Goal: Obtain resource: Download file/media

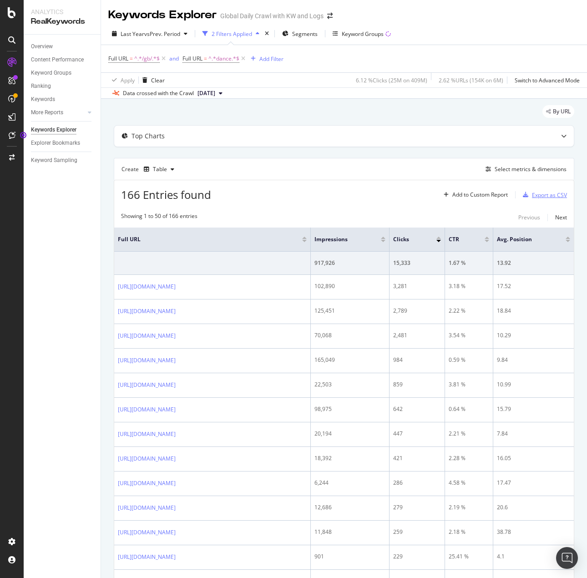
click at [532, 197] on div "Export as CSV" at bounding box center [549, 195] width 35 height 8
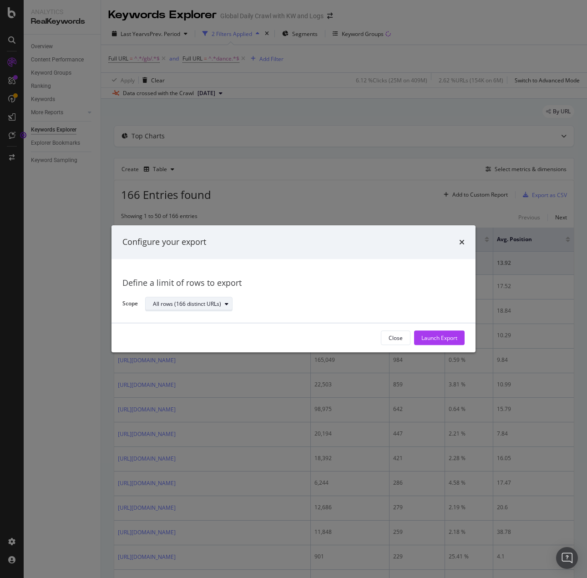
click at [172, 301] on div "All rows (166 distinct URLs)" at bounding box center [187, 303] width 68 height 5
click at [420, 336] on button "Launch Export" at bounding box center [439, 338] width 51 height 15
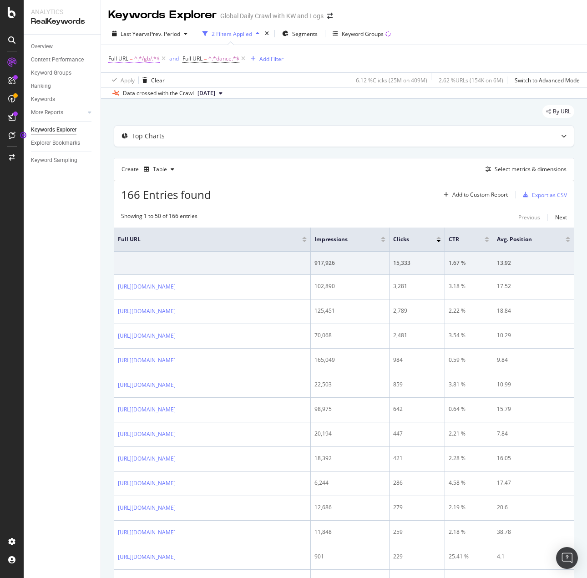
click at [142, 60] on span "^.*/gb/.*$" at bounding box center [147, 58] width 26 height 13
click at [138, 99] on input "/gb/" at bounding box center [160, 96] width 86 height 15
type input "/gb/w/"
click at [202, 113] on div "Apply" at bounding box center [209, 116] width 14 height 8
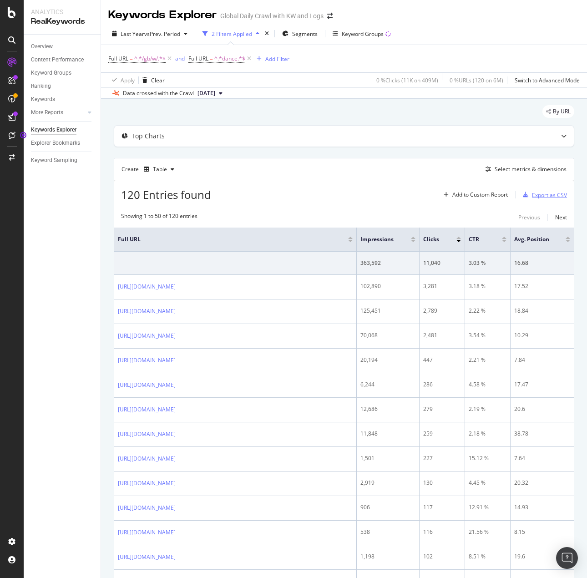
click at [540, 193] on div "Export as CSV" at bounding box center [549, 195] width 35 height 8
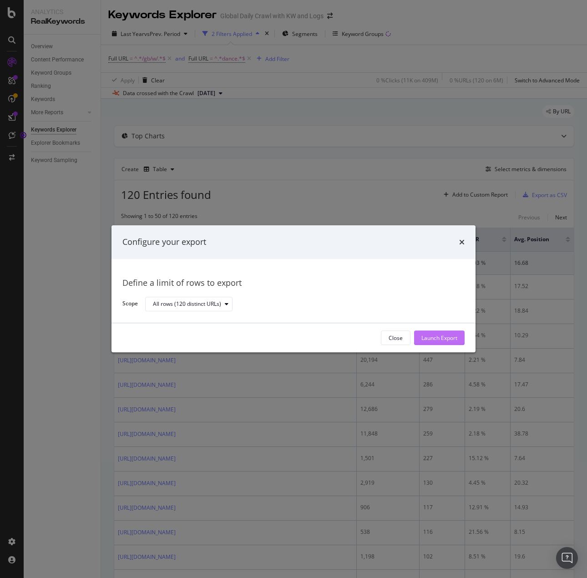
click at [425, 338] on div "Launch Export" at bounding box center [440, 338] width 36 height 8
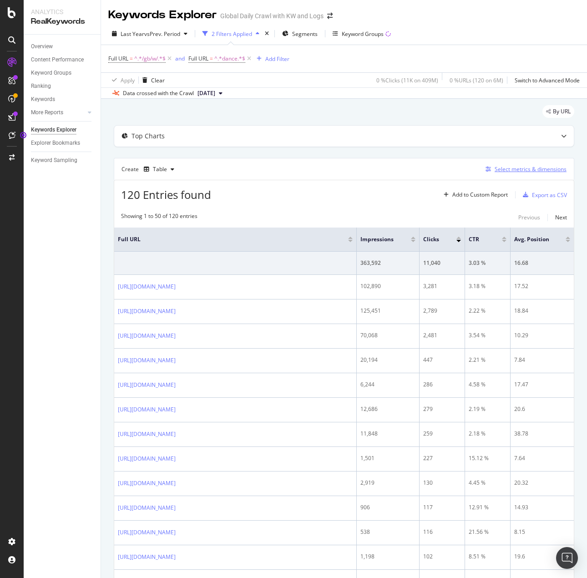
click at [520, 167] on div "Select metrics & dimensions" at bounding box center [531, 169] width 72 height 8
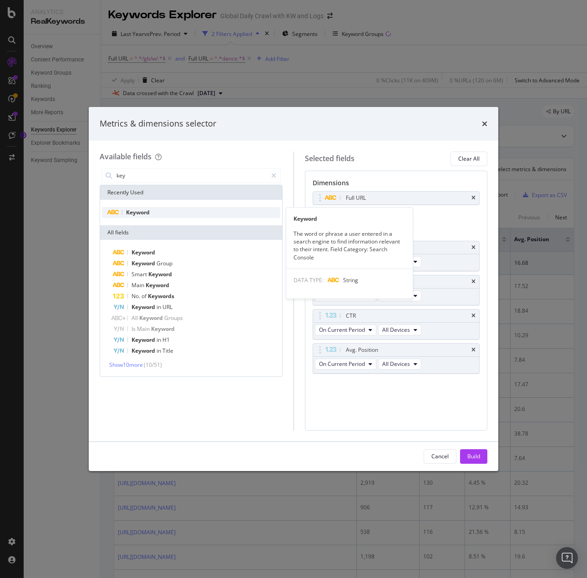
type input "key"
click at [170, 214] on div "Keyword" at bounding box center [191, 212] width 179 height 11
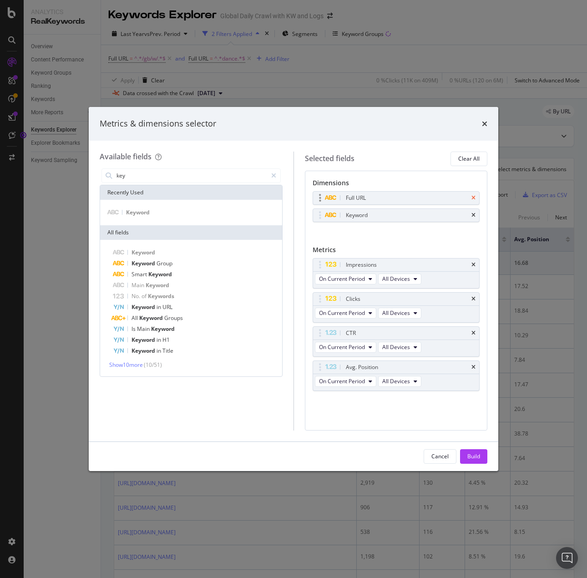
click at [474, 200] on icon "times" at bounding box center [474, 197] width 4 height 5
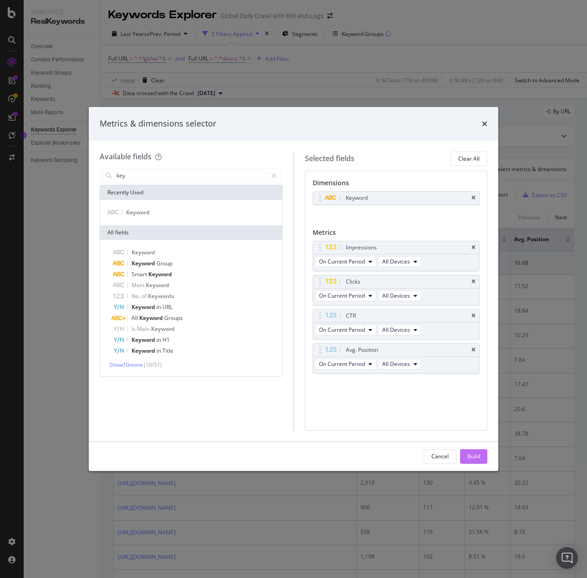
click at [469, 460] on div "Build" at bounding box center [474, 457] width 13 height 8
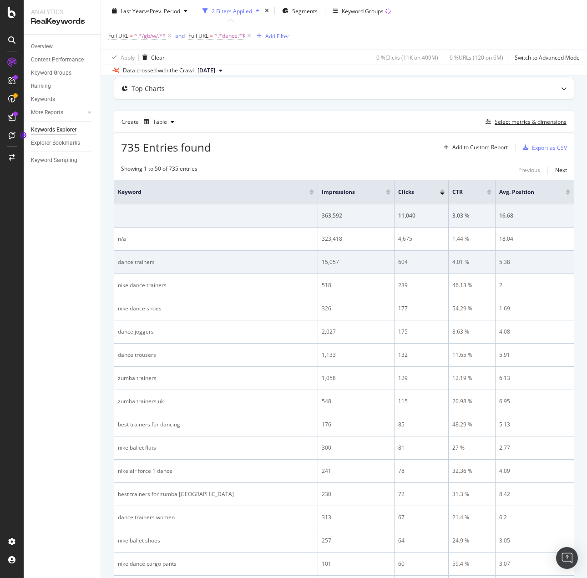
scroll to position [46, 0]
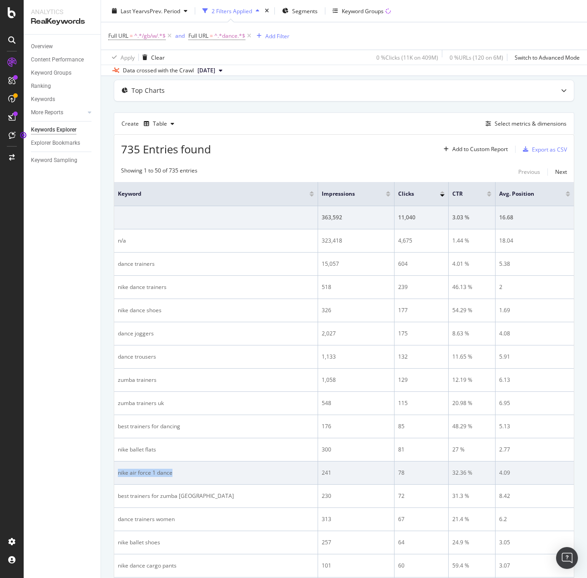
drag, startPoint x: 219, startPoint y: 475, endPoint x: 117, endPoint y: 468, distance: 101.8
click at [117, 468] on td "nike air force 1 dance" at bounding box center [216, 473] width 204 height 23
copy div "nike air force 1 dance"
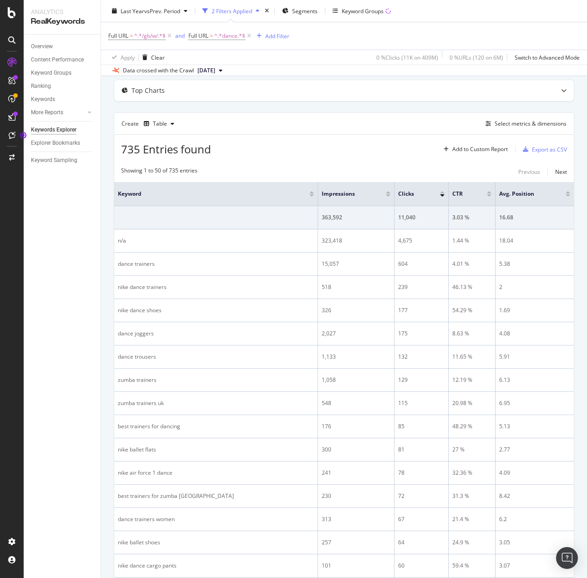
click at [56, 291] on div "Overview Content Performance Keyword Groups Ranking Keywords More Reports Count…" at bounding box center [62, 307] width 77 height 544
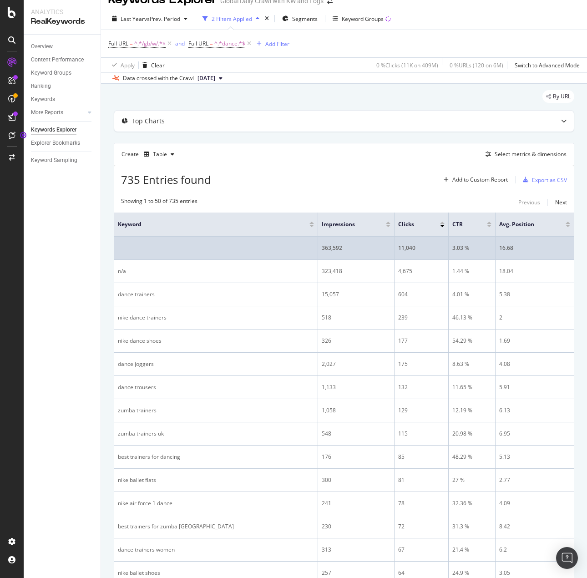
scroll to position [0, 0]
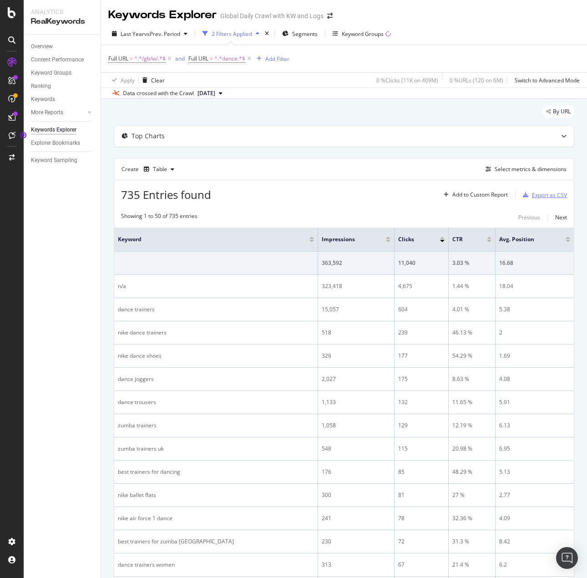
click at [542, 191] on div "Export as CSV" at bounding box center [549, 195] width 35 height 8
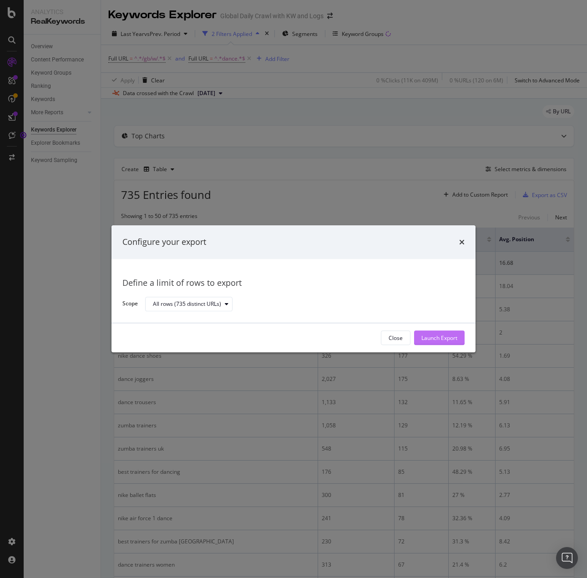
click at [432, 339] on div "Launch Export" at bounding box center [440, 338] width 36 height 8
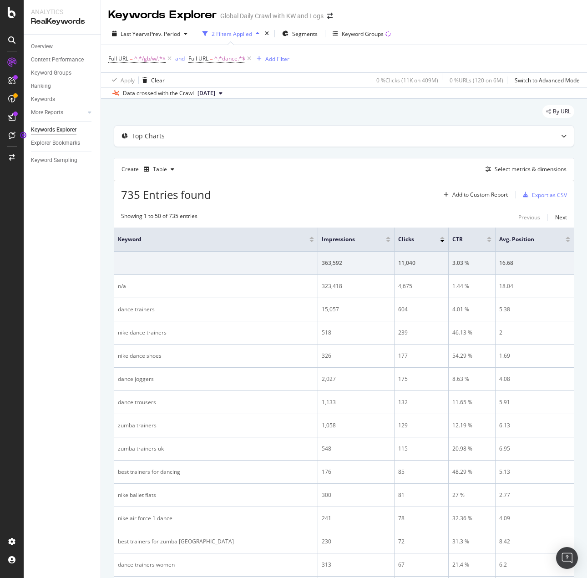
click at [54, 377] on div "Overview Content Performance Keyword Groups Ranking Keywords More Reports Count…" at bounding box center [62, 307] width 77 height 544
click at [227, 61] on span "^.*dance.*$" at bounding box center [230, 58] width 31 height 13
click at [219, 92] on input "dance" at bounding box center [241, 96] width 86 height 15
type input "padel"
click at [286, 114] on div "Apply" at bounding box center [290, 116] width 14 height 8
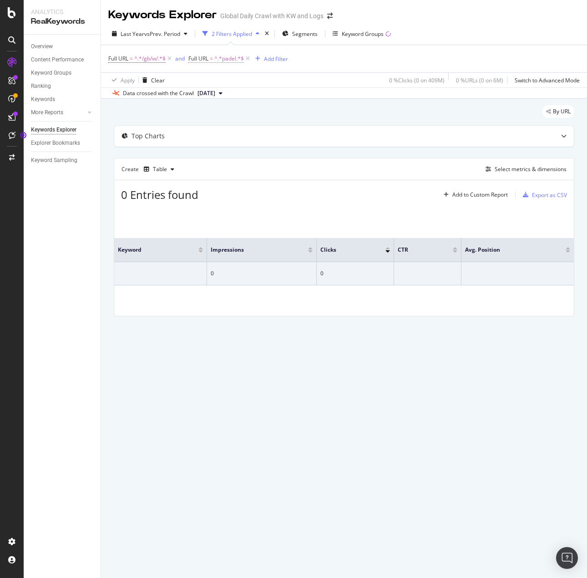
click at [221, 58] on span "^.*padel.*$" at bounding box center [230, 58] width 30 height 13
click at [226, 94] on input "padel" at bounding box center [241, 96] width 86 height 15
type input "dance"
click at [284, 115] on div "Apply" at bounding box center [290, 116] width 14 height 8
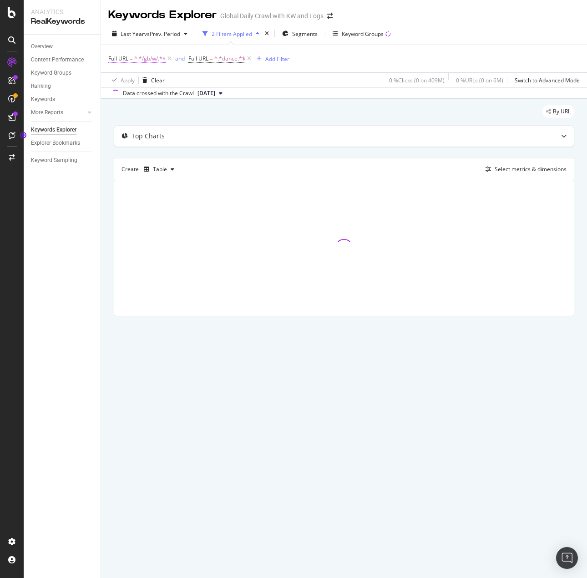
click at [144, 55] on span "^.*/gb/w/.*$" at bounding box center [149, 58] width 31 height 13
click at [137, 94] on input "/gb/w/" at bounding box center [160, 96] width 86 height 15
click at [136, 94] on input "/gb/w/" at bounding box center [160, 96] width 86 height 15
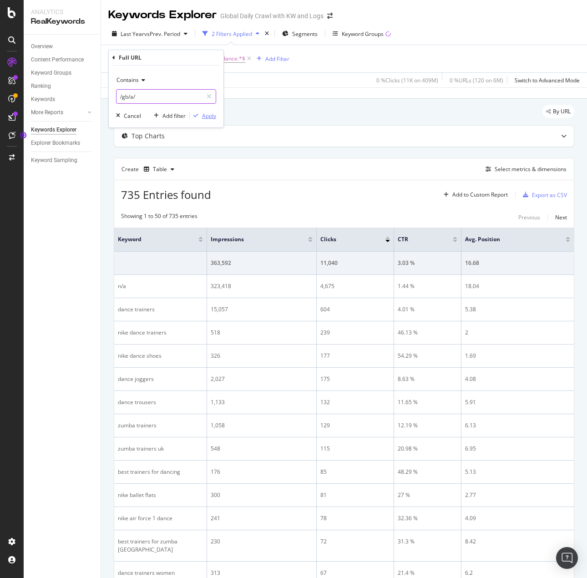
type input "/gb/a/"
click at [201, 117] on div "button" at bounding box center [196, 115] width 12 height 5
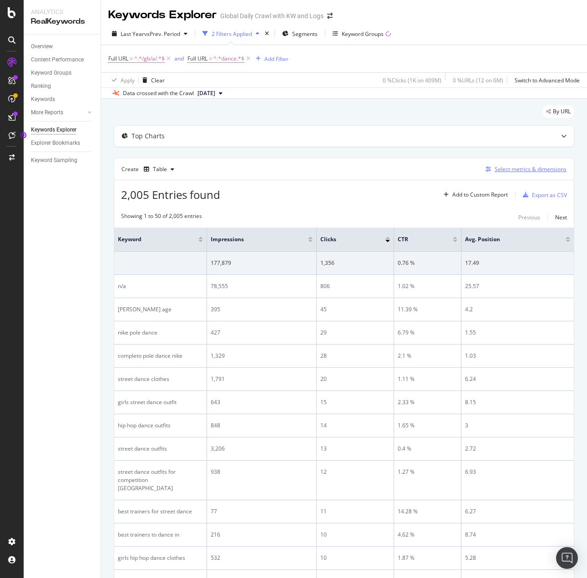
click at [502, 164] on div "Select metrics & dimensions" at bounding box center [524, 169] width 85 height 10
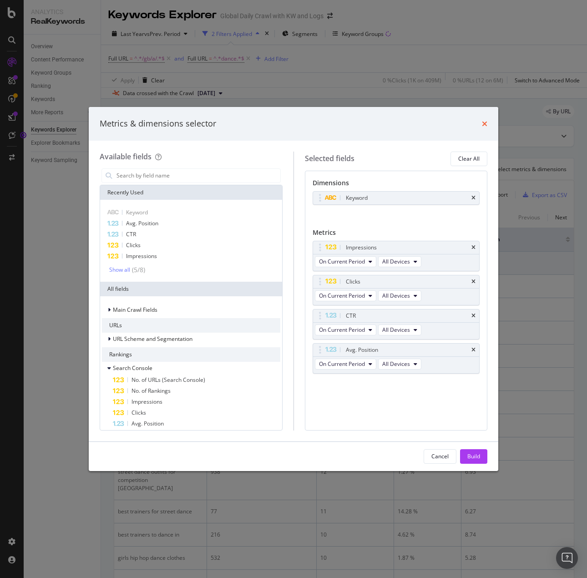
click at [485, 123] on icon "times" at bounding box center [484, 123] width 5 height 7
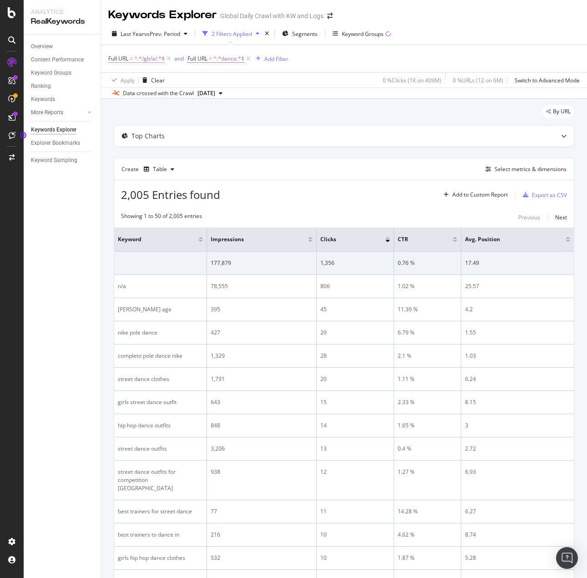
click at [147, 61] on span "^.*/gb/a/.*$" at bounding box center [149, 58] width 31 height 13
click at [145, 95] on input "/gb/a/" at bounding box center [160, 96] width 86 height 15
click at [146, 97] on input "/gb/a/" at bounding box center [160, 96] width 86 height 15
type input "/gb/w/"
click at [213, 116] on div "Apply" at bounding box center [209, 116] width 14 height 8
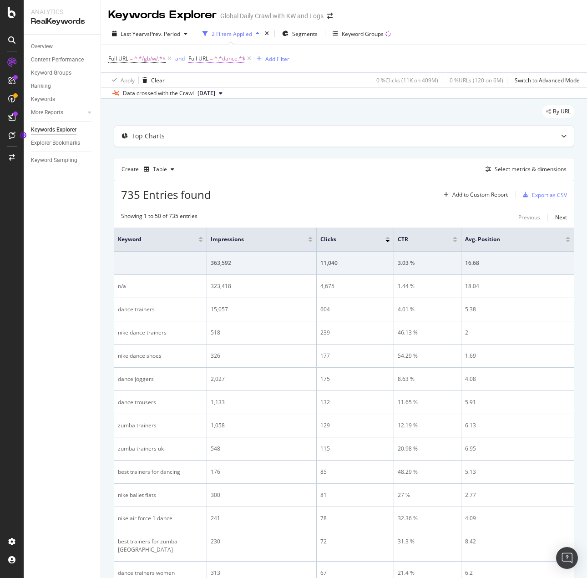
click at [226, 57] on span "^.*dance.*$" at bounding box center [230, 58] width 31 height 13
click at [223, 92] on input "dance" at bounding box center [241, 96] width 86 height 15
type input "padel"
click at [291, 119] on div "Apply" at bounding box center [290, 116] width 14 height 8
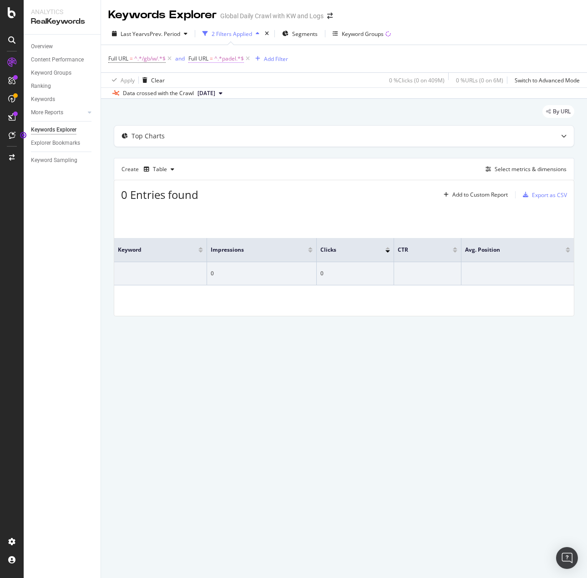
click at [226, 56] on span "^.*padel.*$" at bounding box center [230, 58] width 30 height 13
click at [199, 84] on div "Contains" at bounding box center [247, 80] width 100 height 15
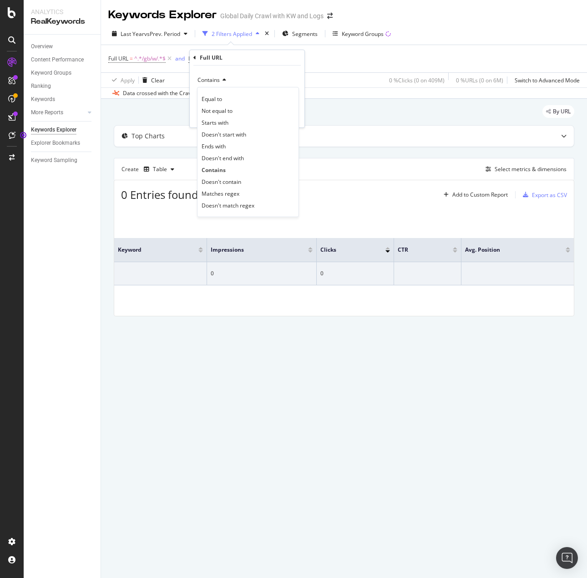
click at [343, 56] on div "Full URL = ^.*/gb/w/.*$ and Full URL = ^.*padel.*$ Add Filter" at bounding box center [344, 58] width 472 height 27
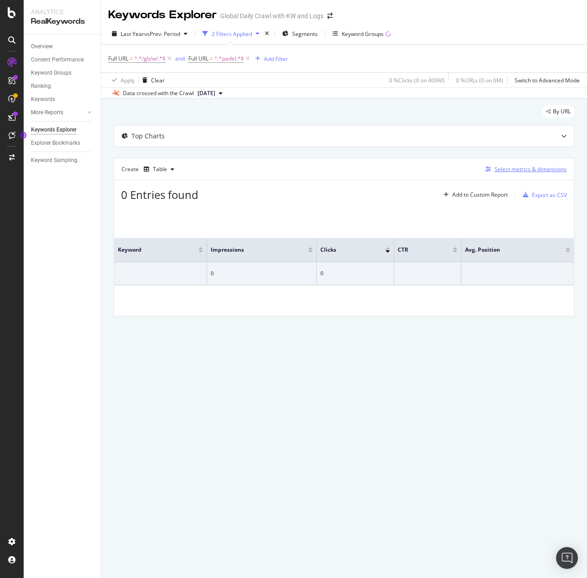
click at [535, 169] on div "Select metrics & dimensions" at bounding box center [531, 169] width 72 height 8
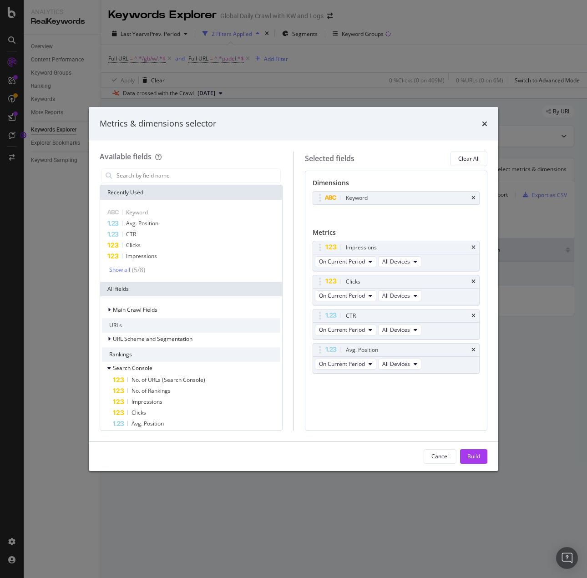
click at [488, 122] on div "Metrics & dimensions selector" at bounding box center [294, 124] width 410 height 34
click at [481, 122] on div "Metrics & dimensions selector" at bounding box center [294, 124] width 388 height 12
click at [484, 123] on icon "times" at bounding box center [484, 123] width 5 height 7
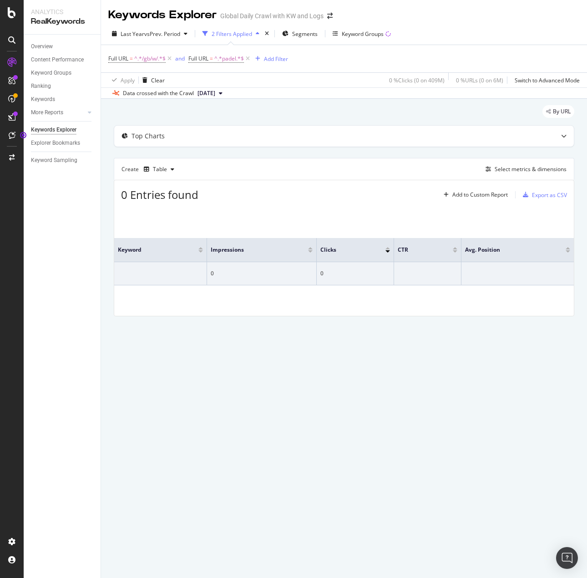
click at [214, 64] on span "Full URL = ^.*padel.*$" at bounding box center [220, 58] width 63 height 13
click at [204, 57] on span "Full URL" at bounding box center [199, 59] width 20 height 8
click at [195, 59] on icon at bounding box center [195, 57] width 3 height 5
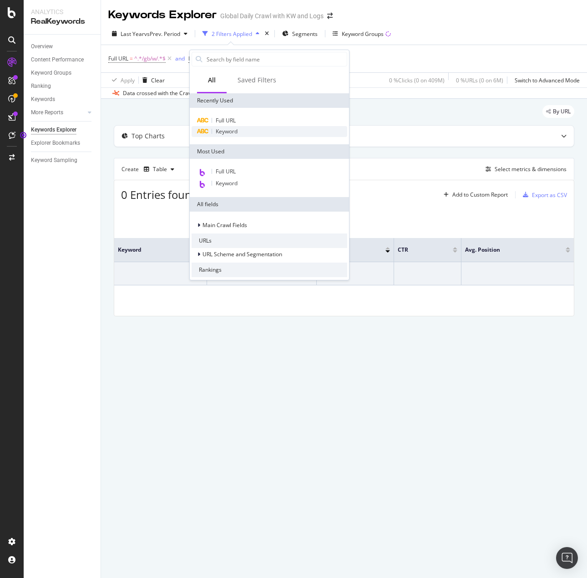
click at [241, 132] on div "Keyword" at bounding box center [270, 131] width 156 height 11
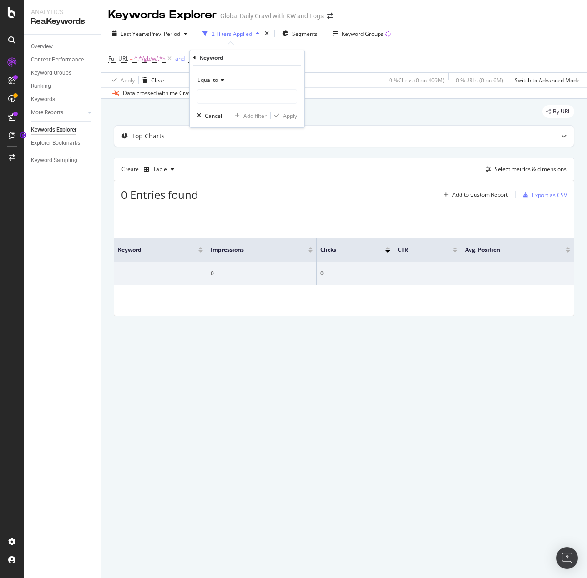
click at [205, 80] on span "Equal to" at bounding box center [208, 80] width 20 height 8
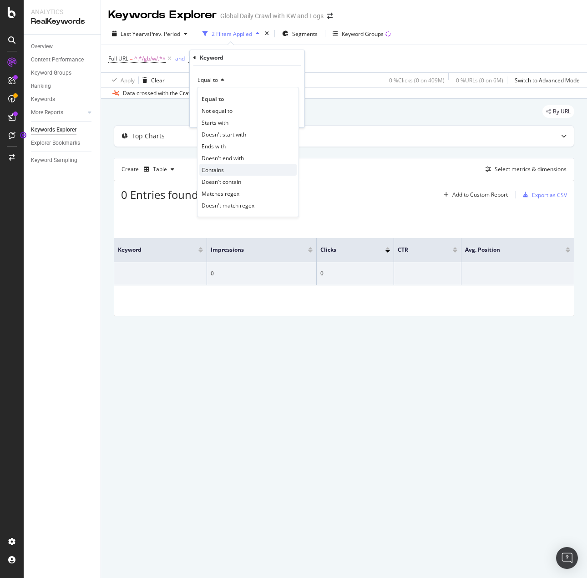
click at [224, 169] on span "Contains" at bounding box center [213, 170] width 22 height 8
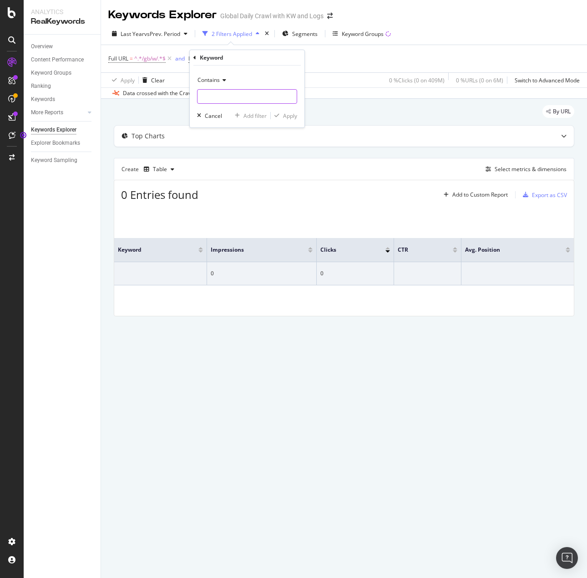
click at [203, 94] on input "text" at bounding box center [247, 96] width 99 height 15
type input "padel"
click at [291, 117] on div "Apply" at bounding box center [290, 116] width 14 height 8
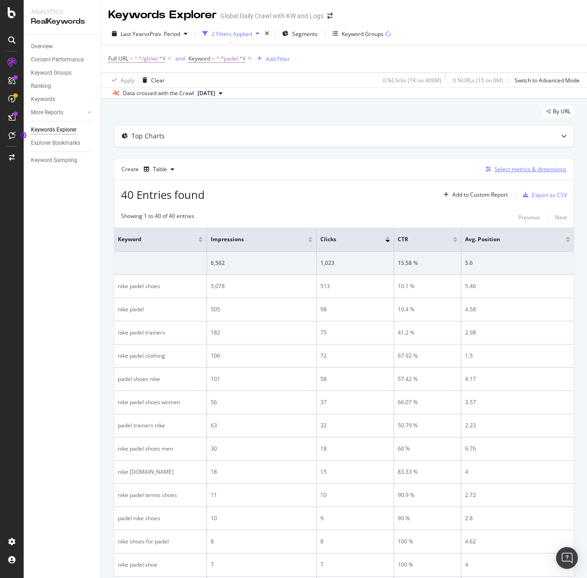
click at [522, 173] on div "Select metrics & dimensions" at bounding box center [531, 169] width 72 height 8
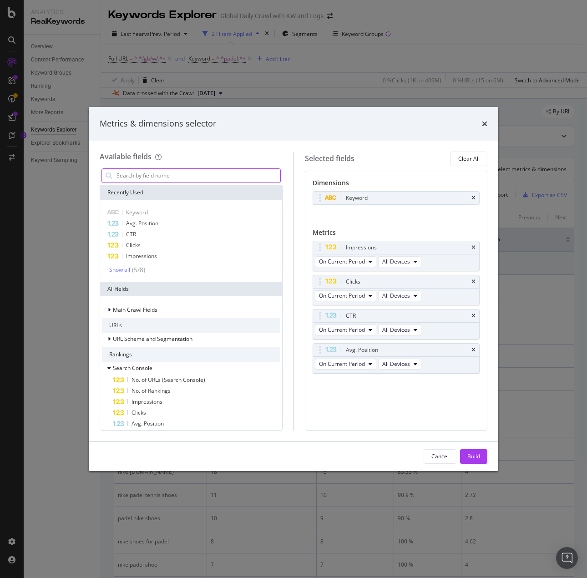
click at [132, 177] on input "modal" at bounding box center [198, 176] width 165 height 14
type input "u"
click at [484, 126] on icon "times" at bounding box center [484, 123] width 5 height 7
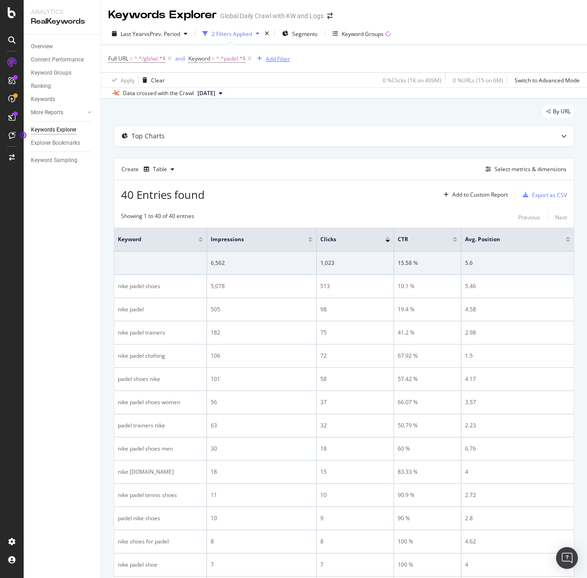
click at [273, 58] on div "Add Filter" at bounding box center [278, 59] width 24 height 8
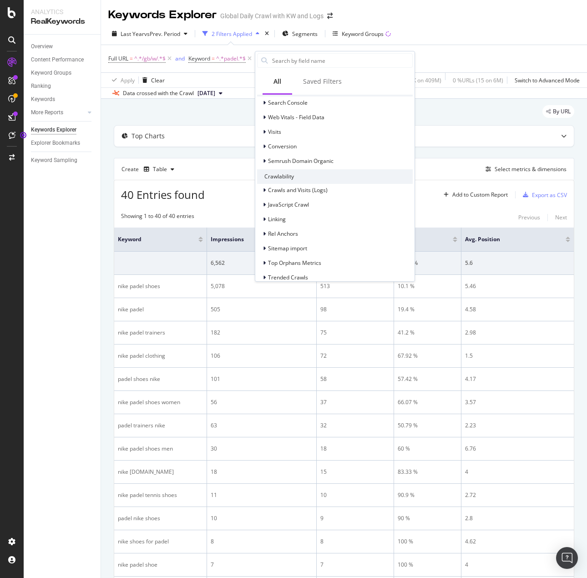
scroll to position [309, 0]
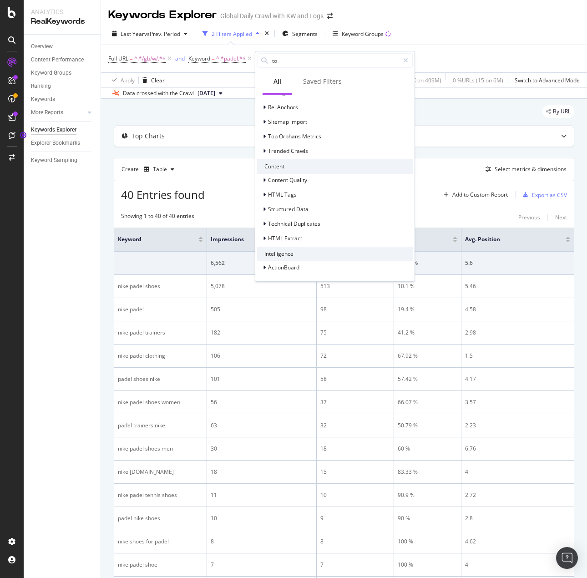
type input "t"
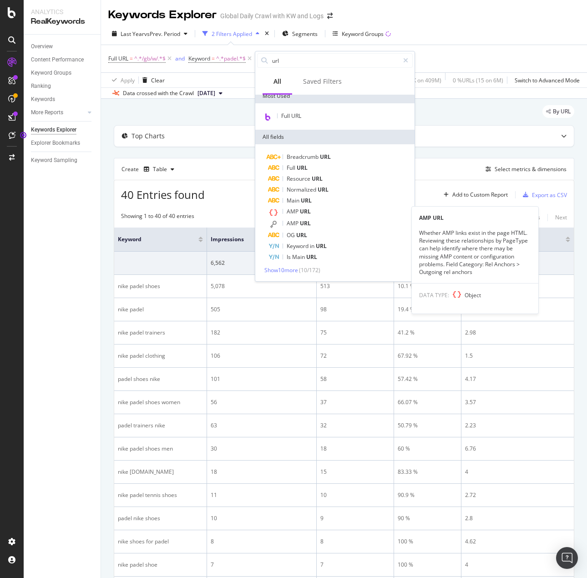
scroll to position [46, 0]
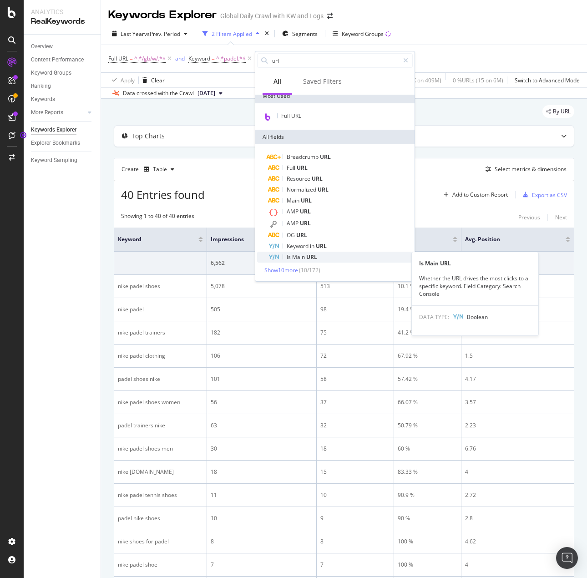
type input "url"
click at [303, 261] on span "Main" at bounding box center [299, 257] width 14 height 8
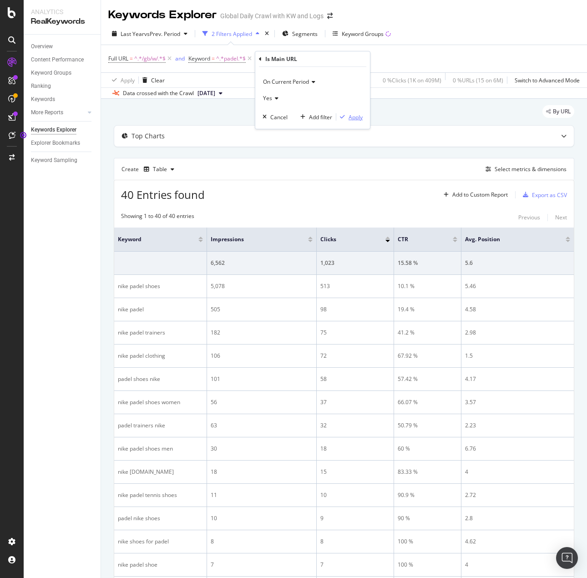
click at [347, 115] on div "button" at bounding box center [343, 116] width 12 height 5
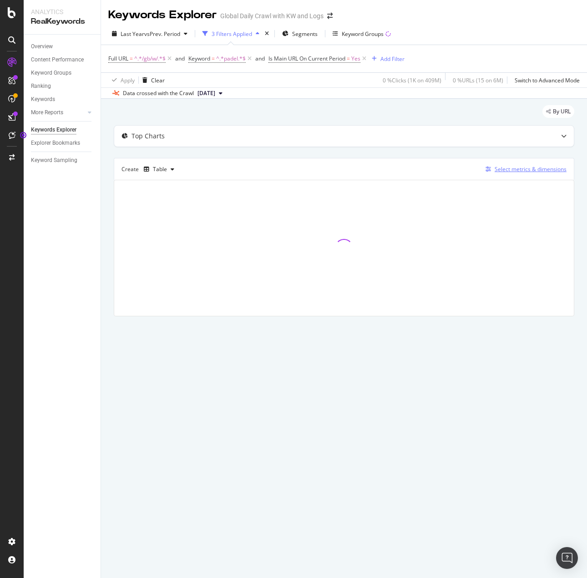
click at [531, 169] on div "Select metrics & dimensions" at bounding box center [531, 169] width 72 height 8
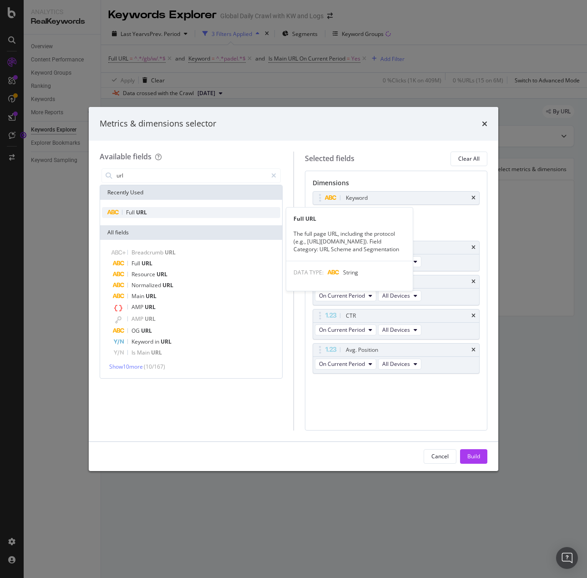
type input "url"
click at [132, 212] on span "Full" at bounding box center [131, 213] width 10 height 8
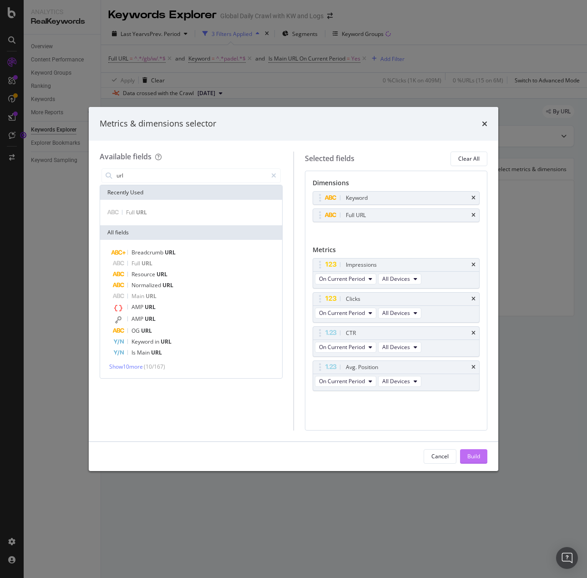
click at [465, 457] on button "Build" at bounding box center [473, 457] width 27 height 15
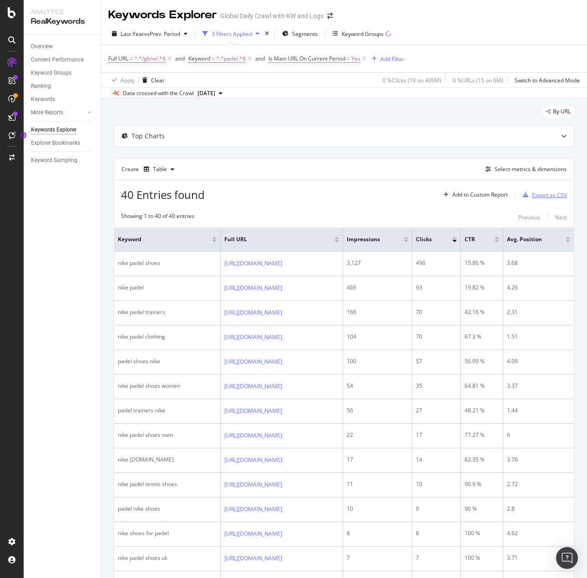
click at [535, 194] on div "Export as CSV" at bounding box center [549, 195] width 35 height 8
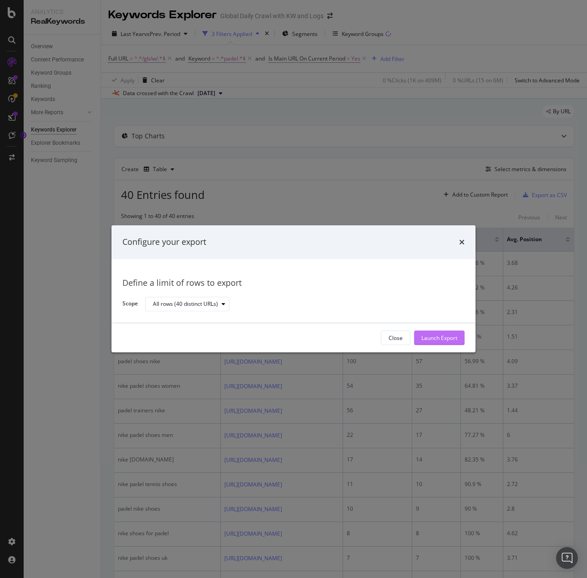
click at [443, 337] on div "Launch Export" at bounding box center [440, 338] width 36 height 8
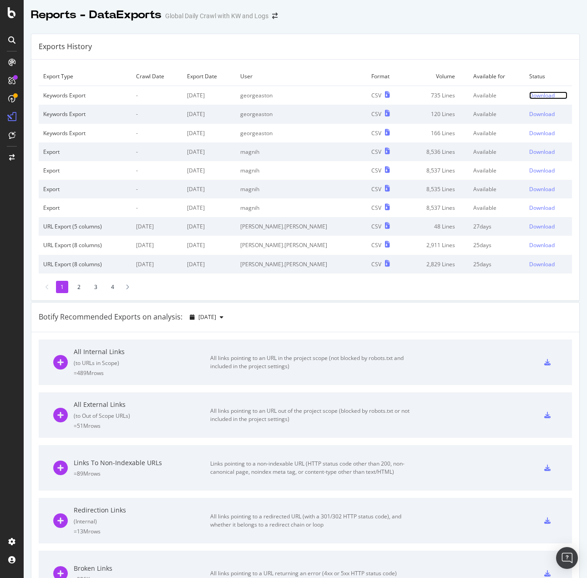
click at [530, 94] on div "Download" at bounding box center [543, 96] width 26 height 8
